Goal: Task Accomplishment & Management: Use online tool/utility

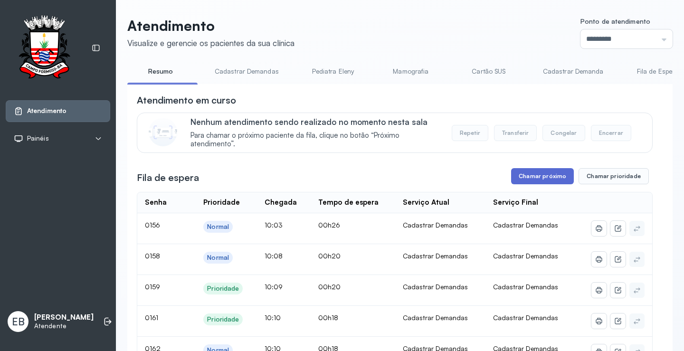
click at [535, 179] on button "Chamar próximo" at bounding box center [542, 176] width 63 height 16
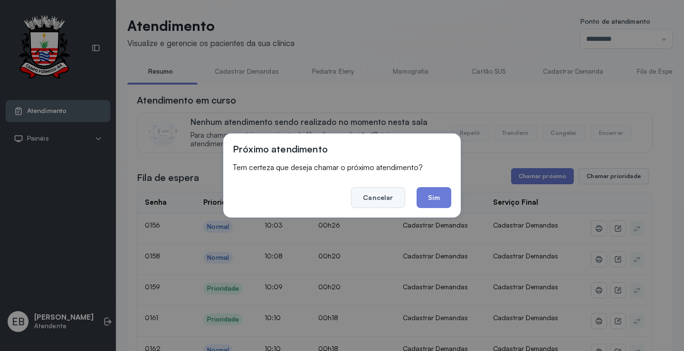
click at [383, 192] on button "Cancelar" at bounding box center [378, 197] width 54 height 21
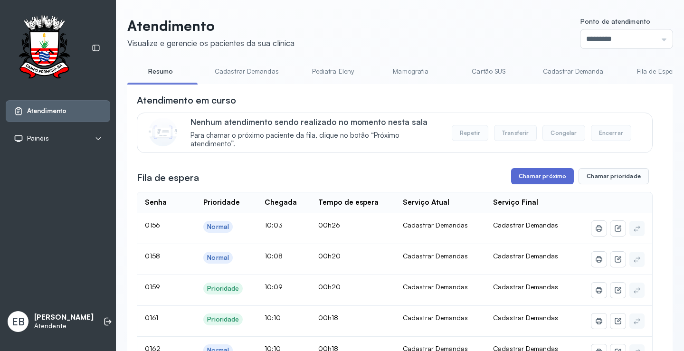
click at [551, 181] on button "Chamar próximo" at bounding box center [542, 176] width 63 height 16
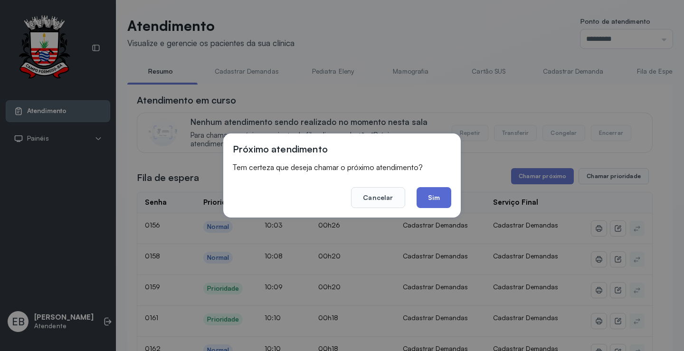
click at [442, 198] on button "Sim" at bounding box center [434, 197] width 35 height 21
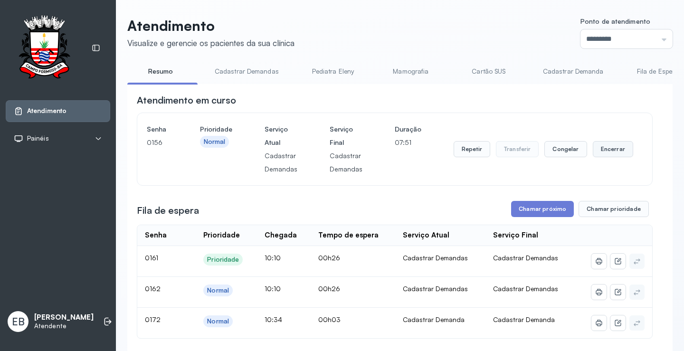
click at [603, 147] on button "Encerrar" at bounding box center [613, 149] width 40 height 16
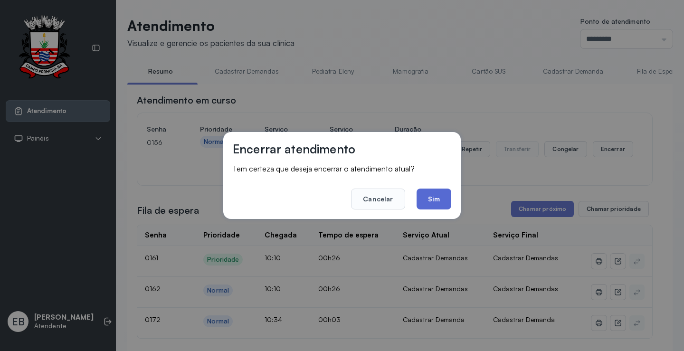
click at [446, 206] on button "Sim" at bounding box center [434, 199] width 35 height 21
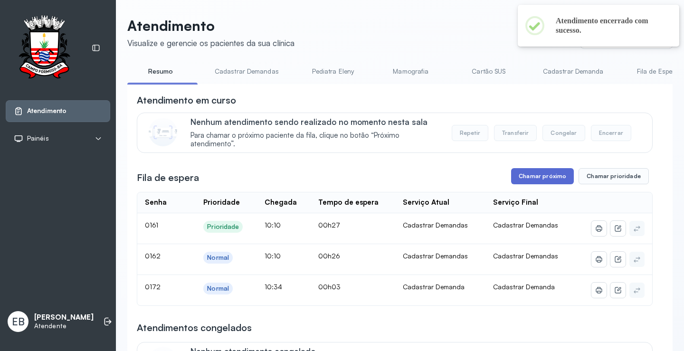
click at [564, 177] on button "Chamar próximo" at bounding box center [542, 176] width 63 height 16
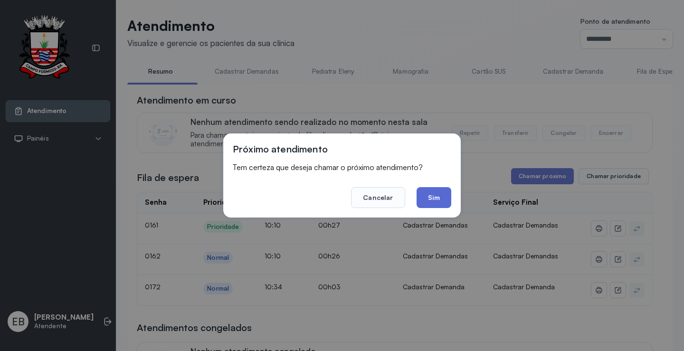
click at [438, 191] on button "Sim" at bounding box center [434, 197] width 35 height 21
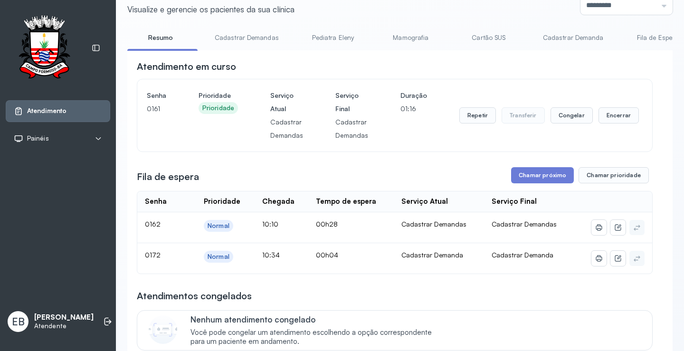
scroll to position [48, 0]
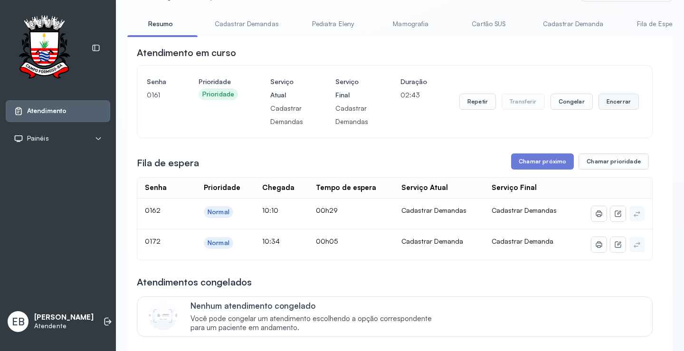
click at [609, 107] on button "Encerrar" at bounding box center [619, 102] width 40 height 16
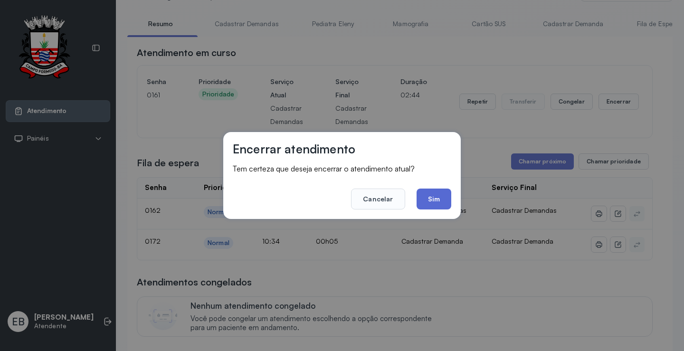
click at [438, 199] on button "Sim" at bounding box center [434, 199] width 35 height 21
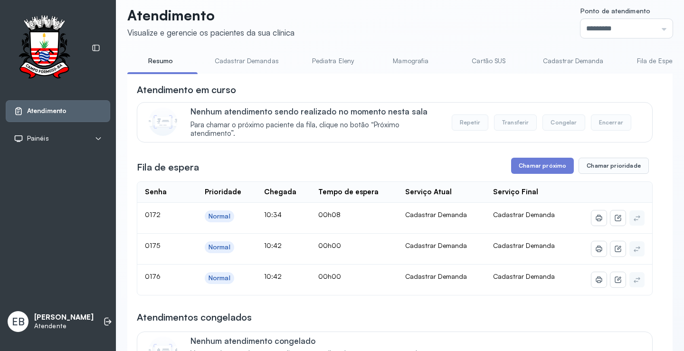
scroll to position [0, 0]
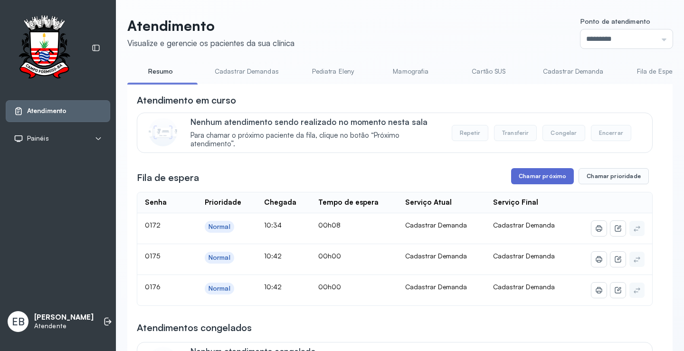
click at [546, 176] on button "Chamar próximo" at bounding box center [542, 176] width 63 height 16
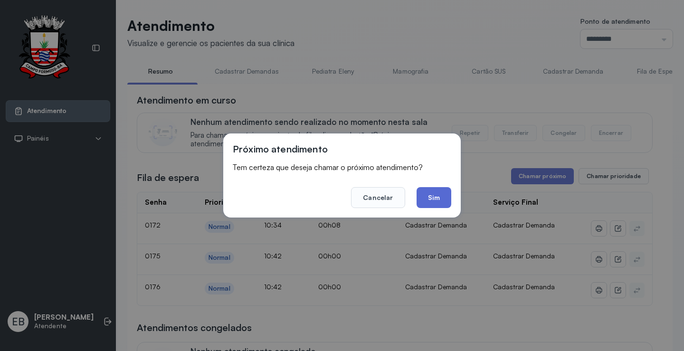
click at [443, 200] on button "Sim" at bounding box center [434, 197] width 35 height 21
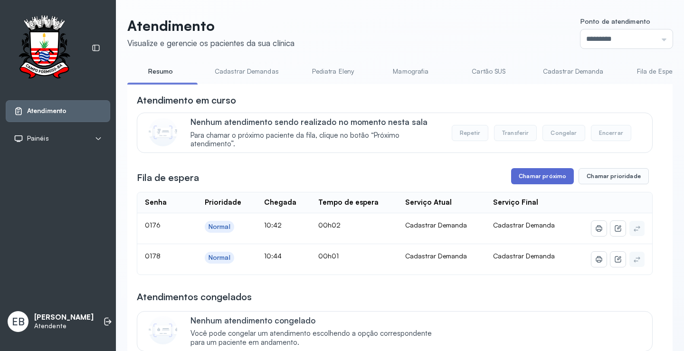
click at [544, 178] on button "Chamar próximo" at bounding box center [542, 176] width 63 height 16
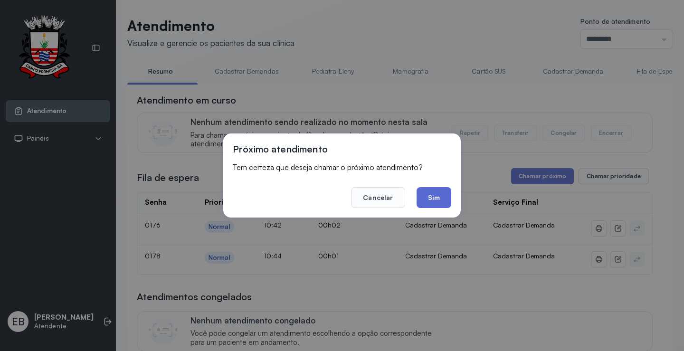
click at [433, 196] on button "Sim" at bounding box center [434, 197] width 35 height 21
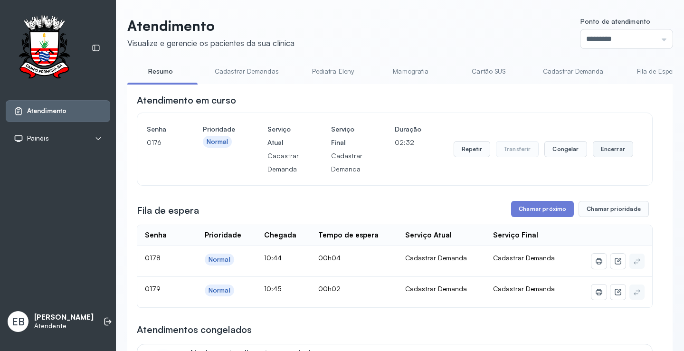
click at [609, 152] on button "Encerrar" at bounding box center [613, 149] width 40 height 16
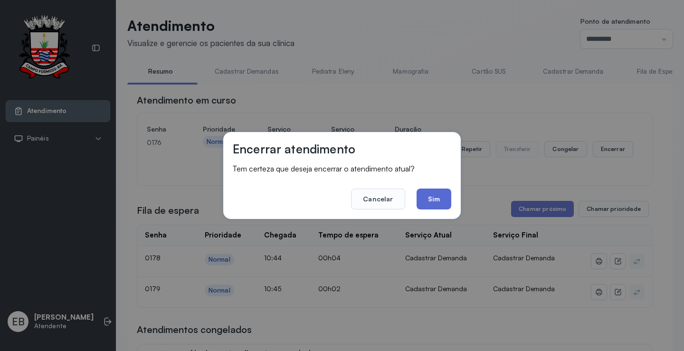
click at [435, 200] on button "Sim" at bounding box center [434, 199] width 35 height 21
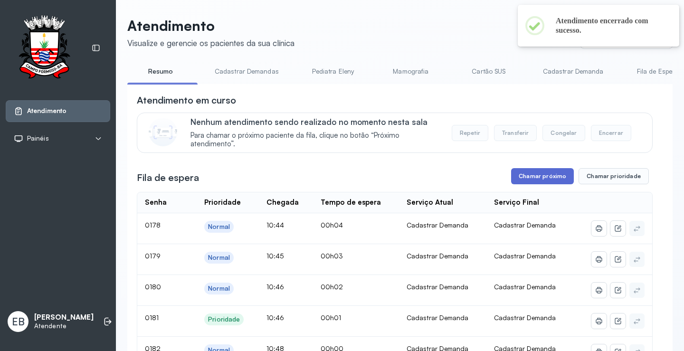
click at [544, 177] on button "Chamar próximo" at bounding box center [542, 176] width 63 height 16
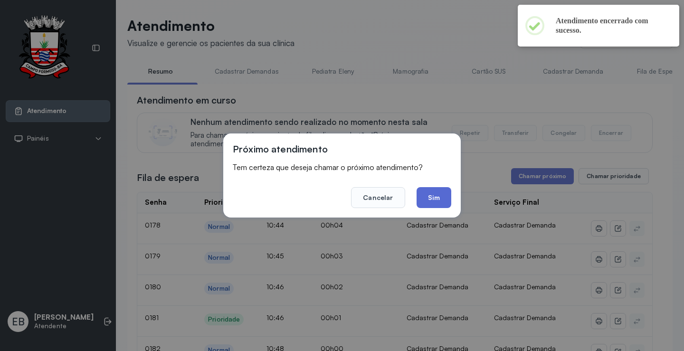
click at [431, 201] on button "Sim" at bounding box center [434, 197] width 35 height 21
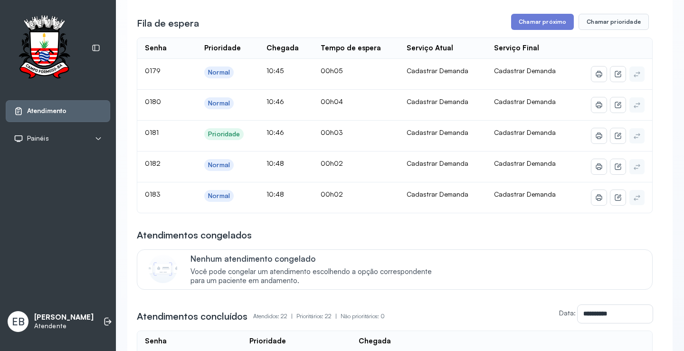
scroll to position [48, 0]
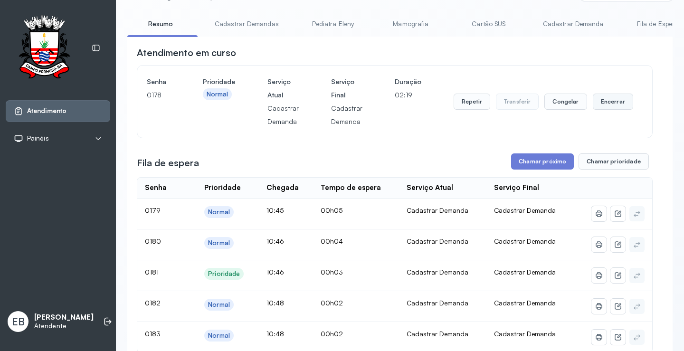
click at [595, 102] on button "Encerrar" at bounding box center [613, 102] width 40 height 16
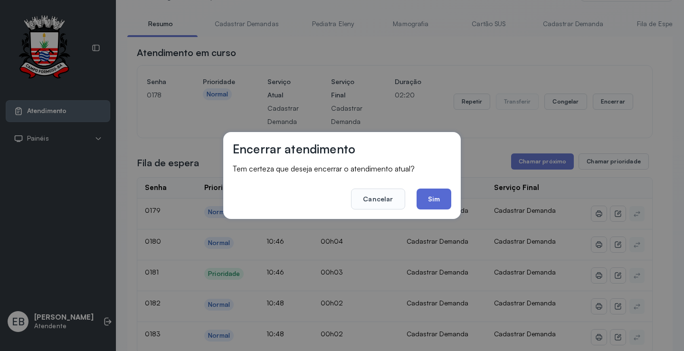
click at [437, 199] on button "Sim" at bounding box center [434, 199] width 35 height 21
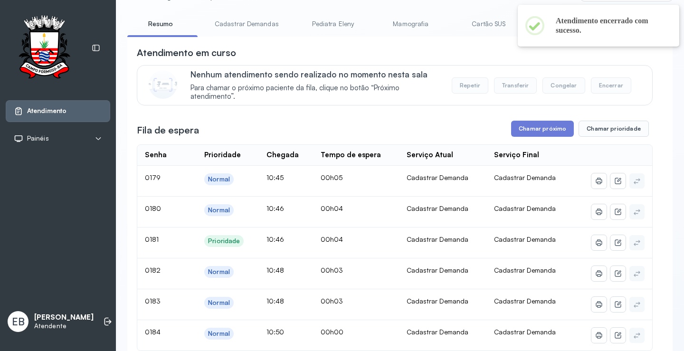
click at [540, 134] on button "Chamar próximo" at bounding box center [542, 129] width 63 height 16
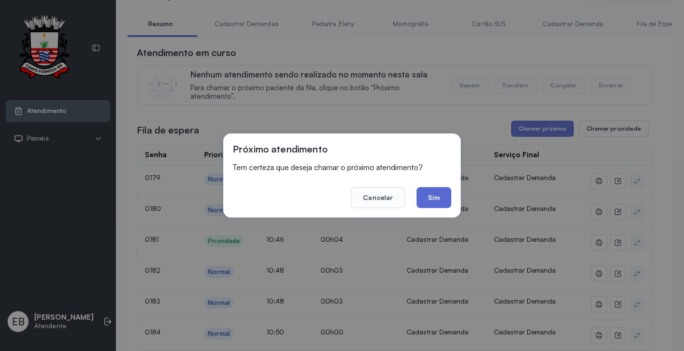
click at [444, 191] on button "Sim" at bounding box center [434, 197] width 35 height 21
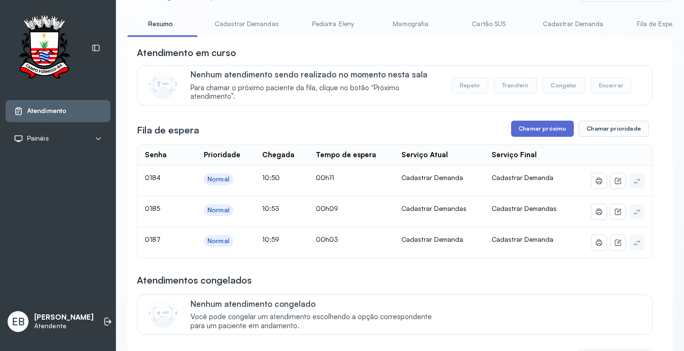
click at [531, 130] on button "Chamar próximo" at bounding box center [542, 129] width 63 height 16
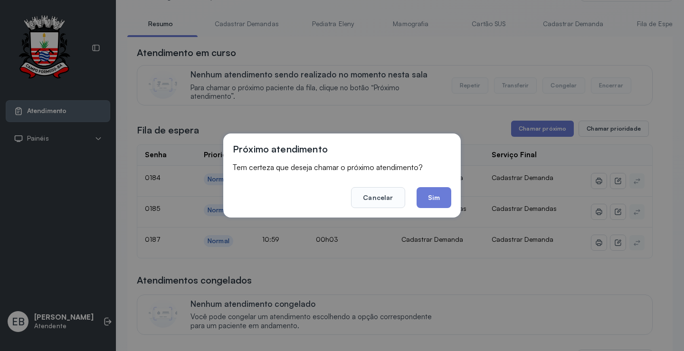
drag, startPoint x: 434, startPoint y: 199, endPoint x: 438, endPoint y: 195, distance: 5.4
click at [435, 199] on button "Sim" at bounding box center [434, 197] width 35 height 21
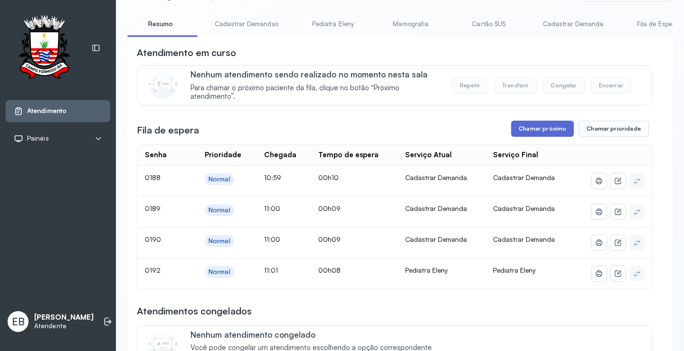
click at [541, 130] on button "Chamar próximo" at bounding box center [542, 129] width 63 height 16
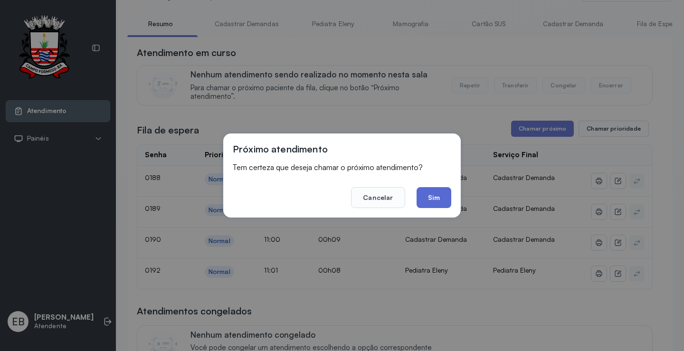
click at [436, 194] on button "Sim" at bounding box center [434, 197] width 35 height 21
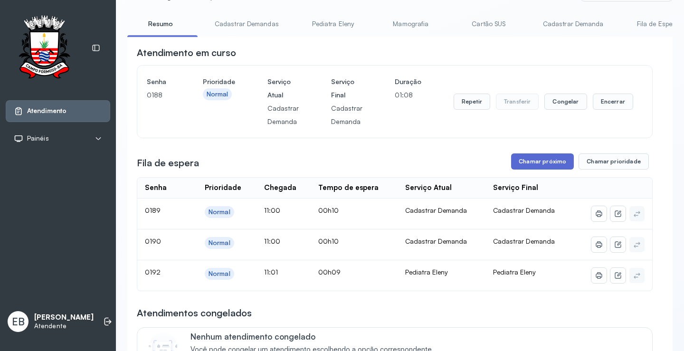
click at [528, 165] on button "Chamar próximo" at bounding box center [542, 161] width 63 height 16
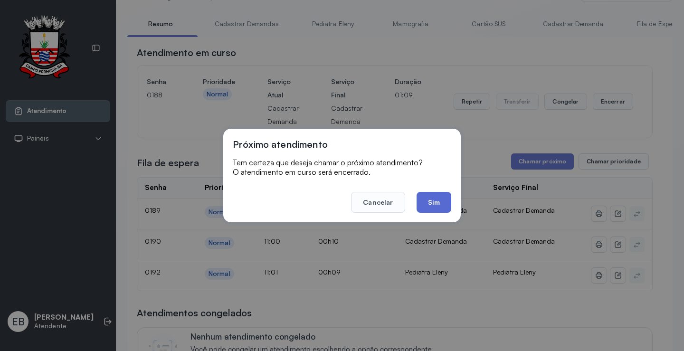
click at [444, 200] on button "Sim" at bounding box center [434, 202] width 35 height 21
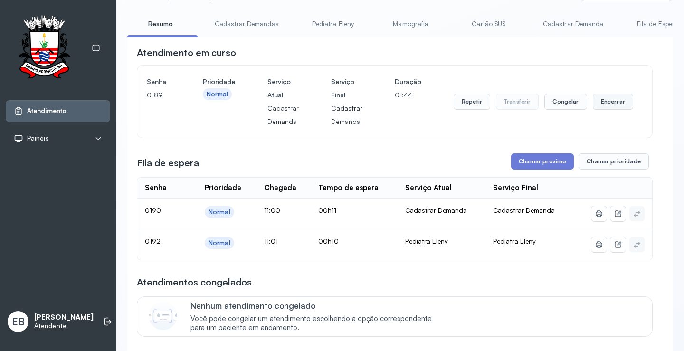
click at [608, 101] on button "Encerrar" at bounding box center [613, 102] width 40 height 16
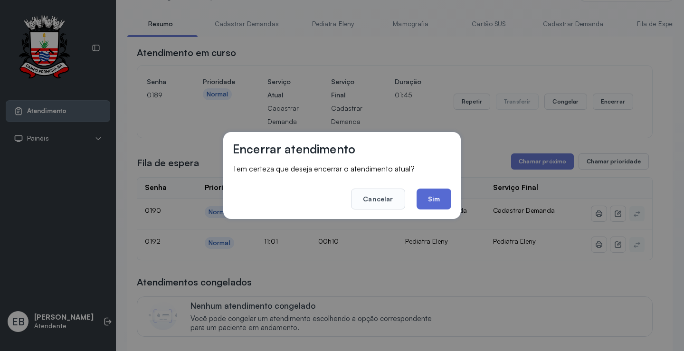
click at [442, 198] on button "Sim" at bounding box center [434, 199] width 35 height 21
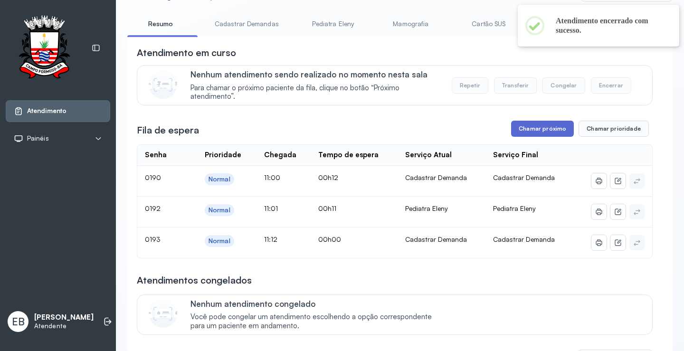
click at [537, 131] on button "Chamar próximo" at bounding box center [542, 129] width 63 height 16
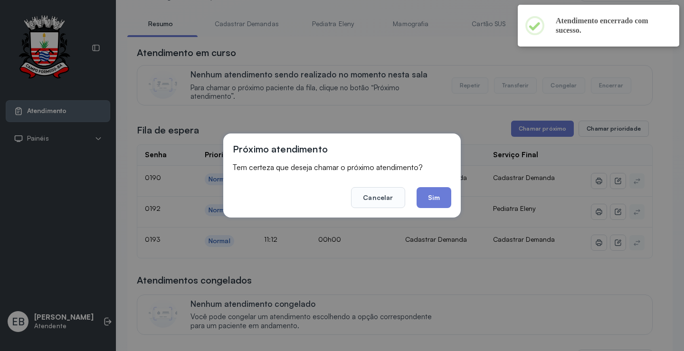
click at [442, 196] on button "Sim" at bounding box center [434, 197] width 35 height 21
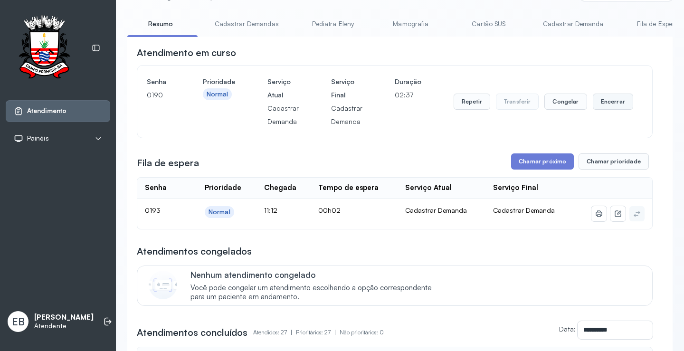
click at [604, 102] on button "Encerrar" at bounding box center [613, 102] width 40 height 16
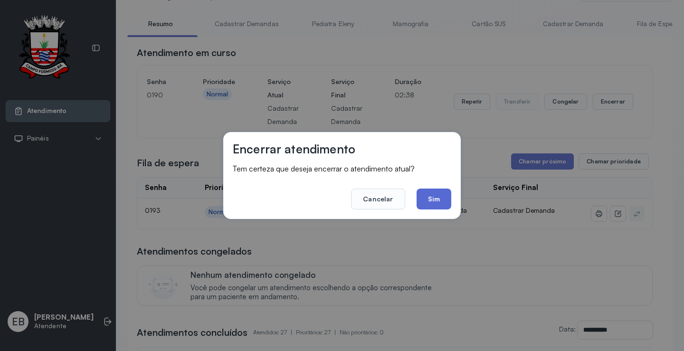
click at [438, 196] on button "Sim" at bounding box center [434, 199] width 35 height 21
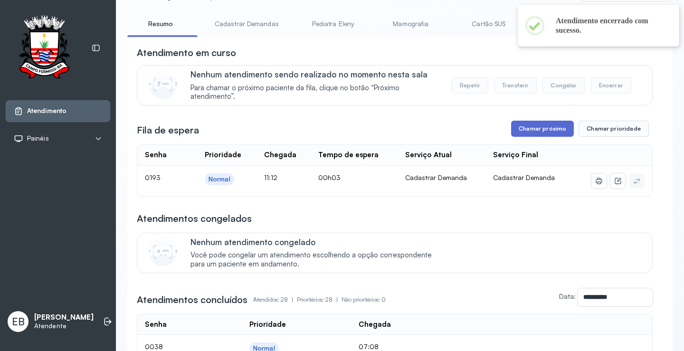
click at [544, 124] on button "Chamar próximo" at bounding box center [542, 129] width 63 height 16
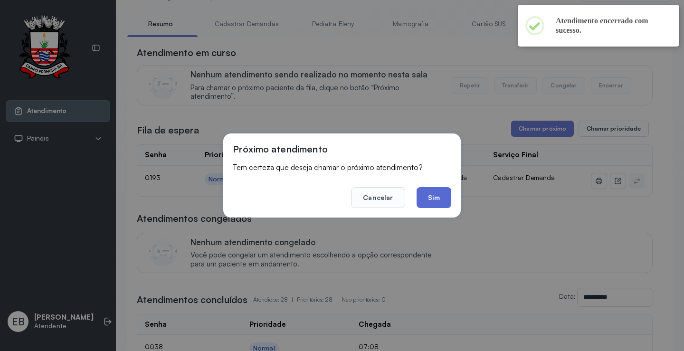
click at [442, 190] on button "Sim" at bounding box center [434, 197] width 35 height 21
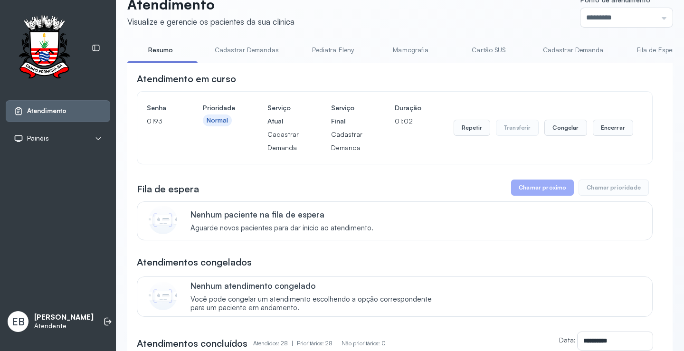
scroll to position [0, 0]
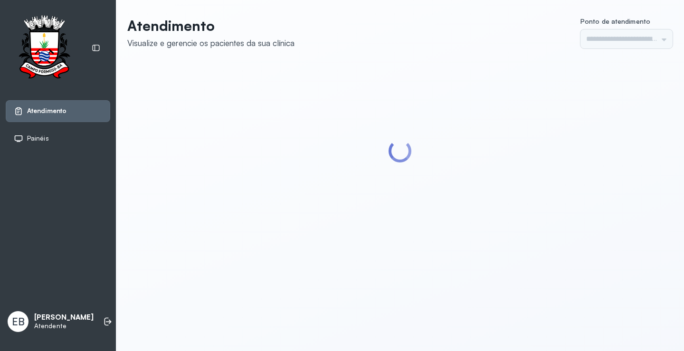
type input "*********"
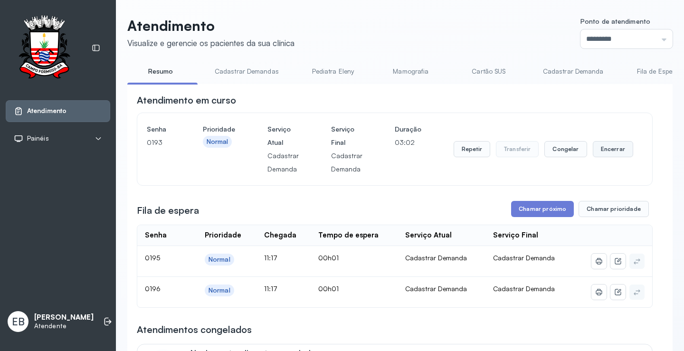
click at [598, 148] on button "Encerrar" at bounding box center [613, 149] width 40 height 16
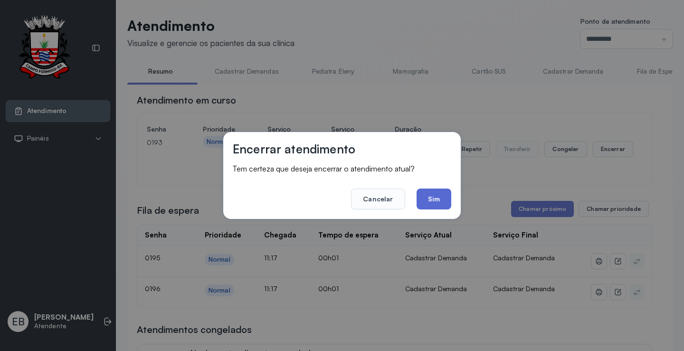
click at [434, 195] on button "Sim" at bounding box center [434, 199] width 35 height 21
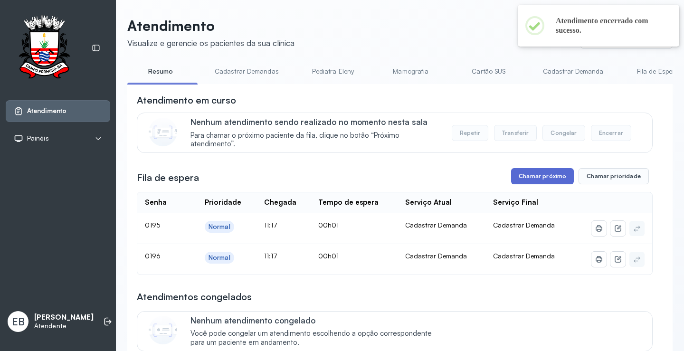
click at [542, 183] on button "Chamar próximo" at bounding box center [542, 176] width 63 height 16
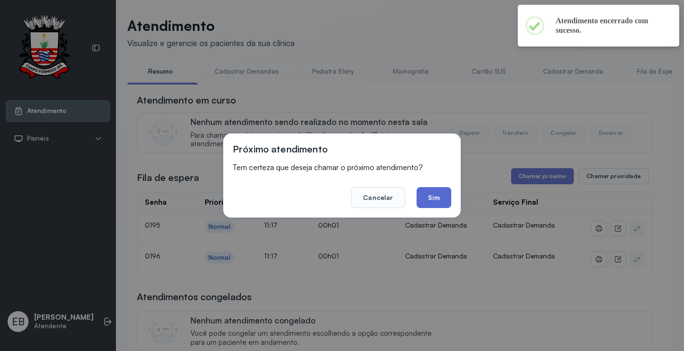
click at [436, 201] on button "Sim" at bounding box center [434, 197] width 35 height 21
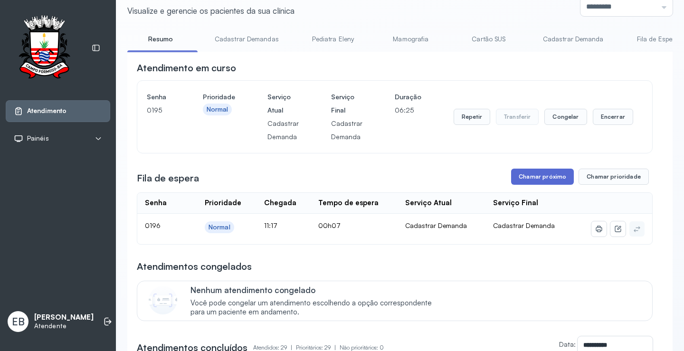
scroll to position [48, 0]
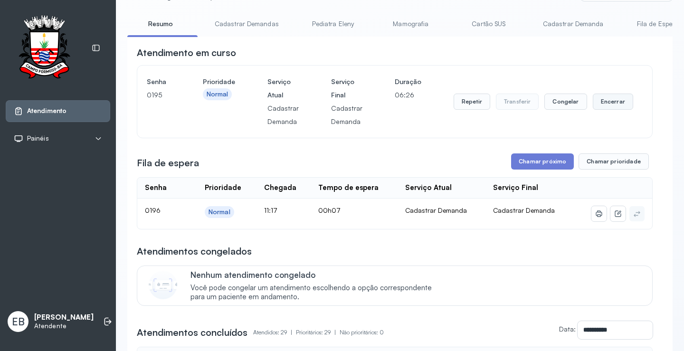
click at [615, 103] on button "Encerrar" at bounding box center [613, 102] width 40 height 16
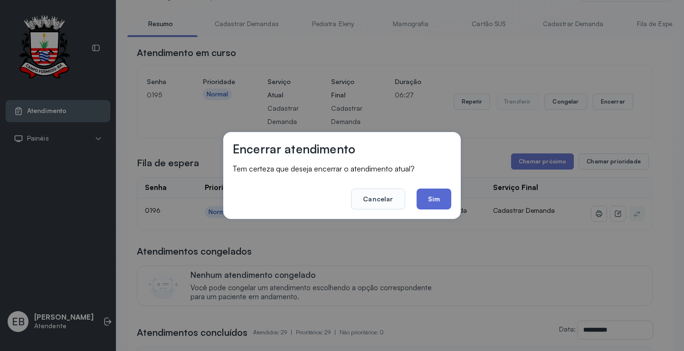
click at [430, 196] on button "Sim" at bounding box center [434, 199] width 35 height 21
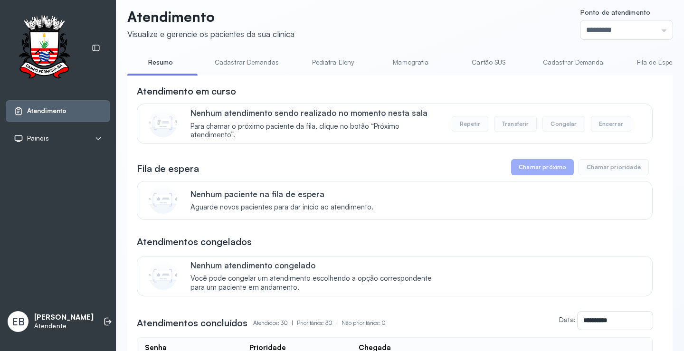
scroll to position [0, 0]
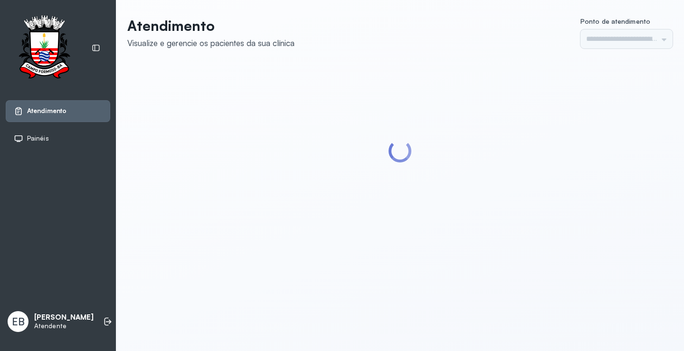
type input "*********"
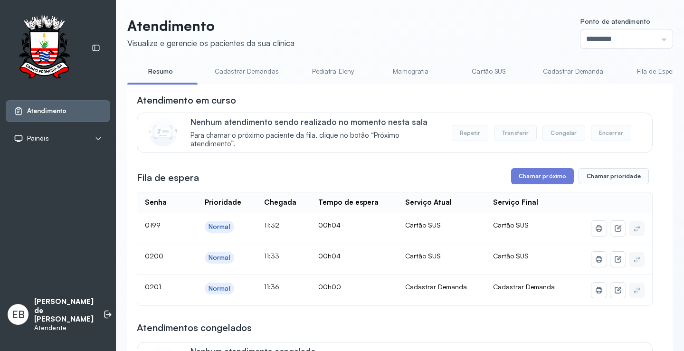
click at [255, 73] on link "Cadastrar Demandas" at bounding box center [246, 72] width 83 height 16
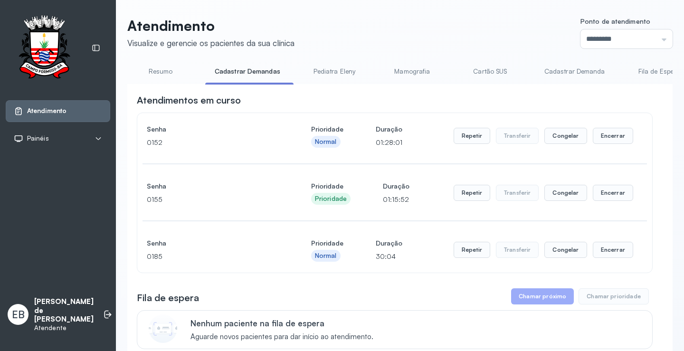
click at [578, 73] on link "Cadastrar Demanda" at bounding box center [575, 72] width 80 height 16
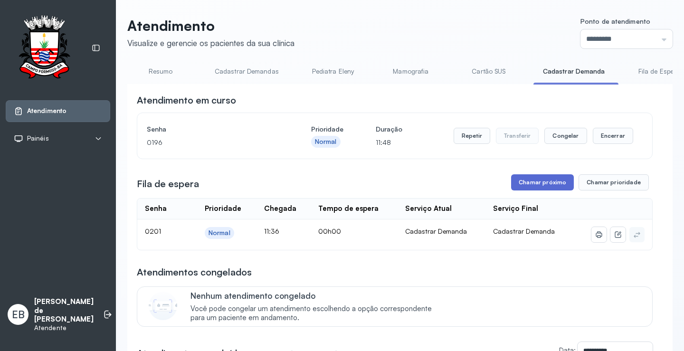
click at [541, 178] on button "Chamar próximo" at bounding box center [542, 182] width 63 height 16
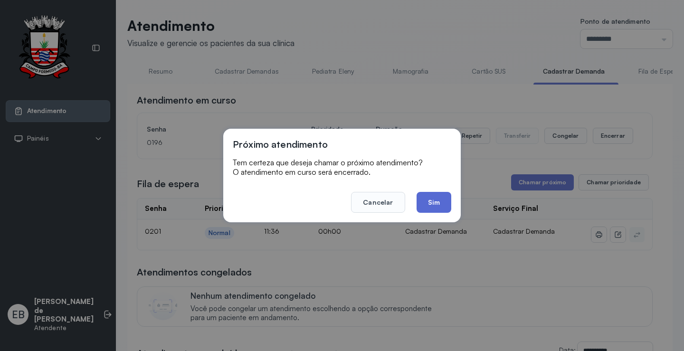
click at [427, 200] on button "Sim" at bounding box center [434, 202] width 35 height 21
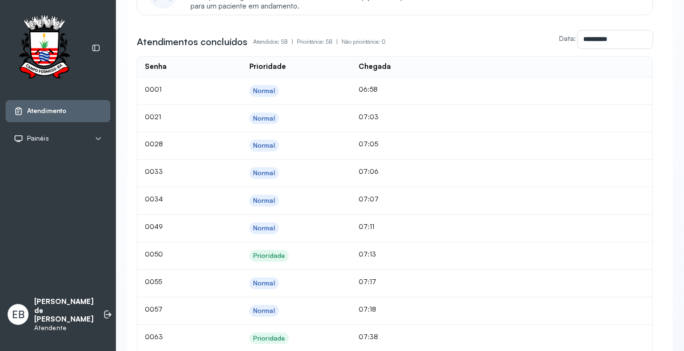
scroll to position [190, 0]
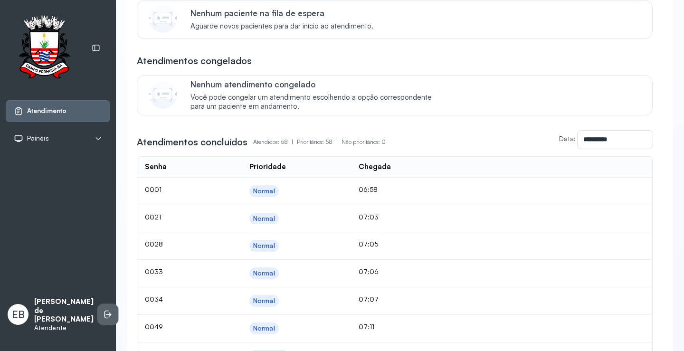
click at [103, 319] on icon at bounding box center [108, 315] width 10 height 10
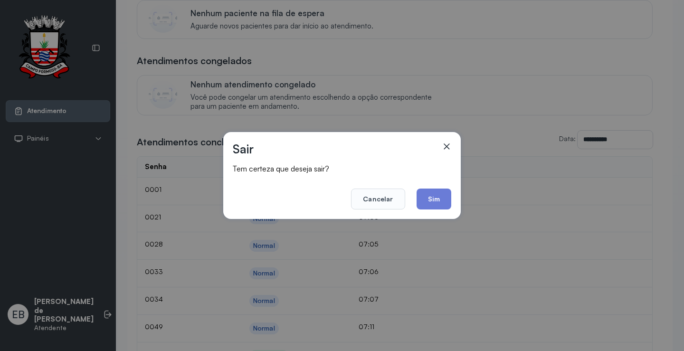
click at [393, 204] on button "Cancelar" at bounding box center [378, 199] width 54 height 21
